Goal: Task Accomplishment & Management: Use online tool/utility

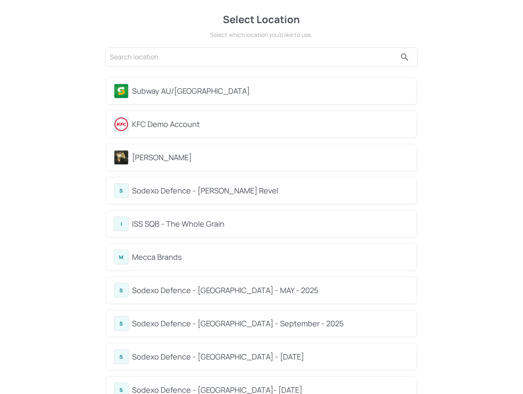
click at [192, 130] on div "KFC Demo Account" at bounding box center [261, 124] width 295 height 15
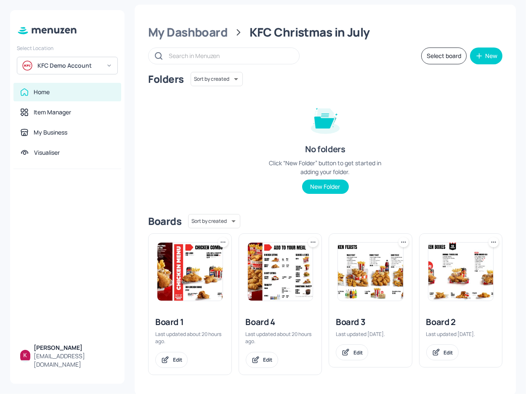
scroll to position [6, 0]
click at [381, 278] on img at bounding box center [370, 271] width 65 height 58
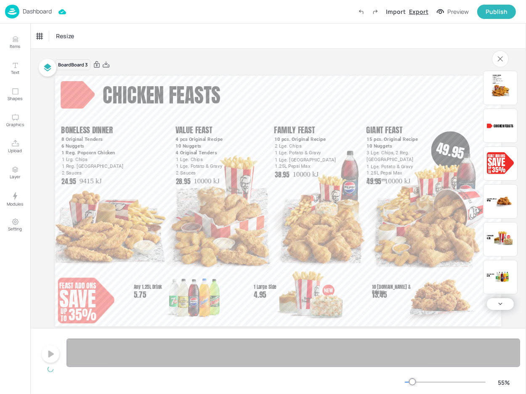
click at [421, 13] on div "Export" at bounding box center [418, 11] width 19 height 9
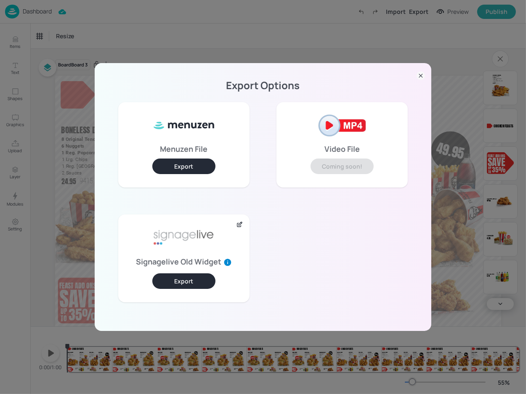
click at [193, 282] on button "Export" at bounding box center [183, 281] width 63 height 16
